Goal: Information Seeking & Learning: Learn about a topic

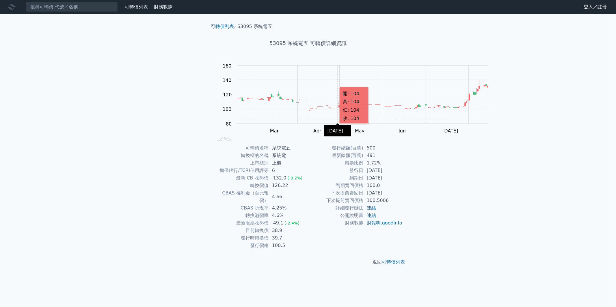
scroll to position [41, 0]
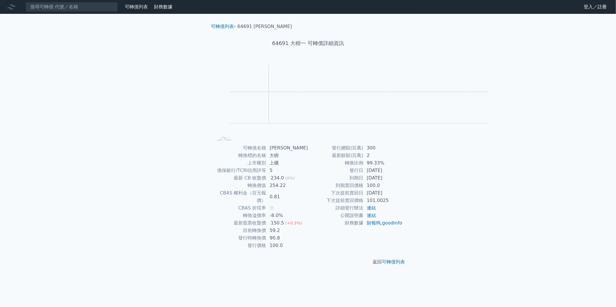
scroll to position [17, 0]
